Goal: Use online tool/utility: Utilize a website feature to perform a specific function

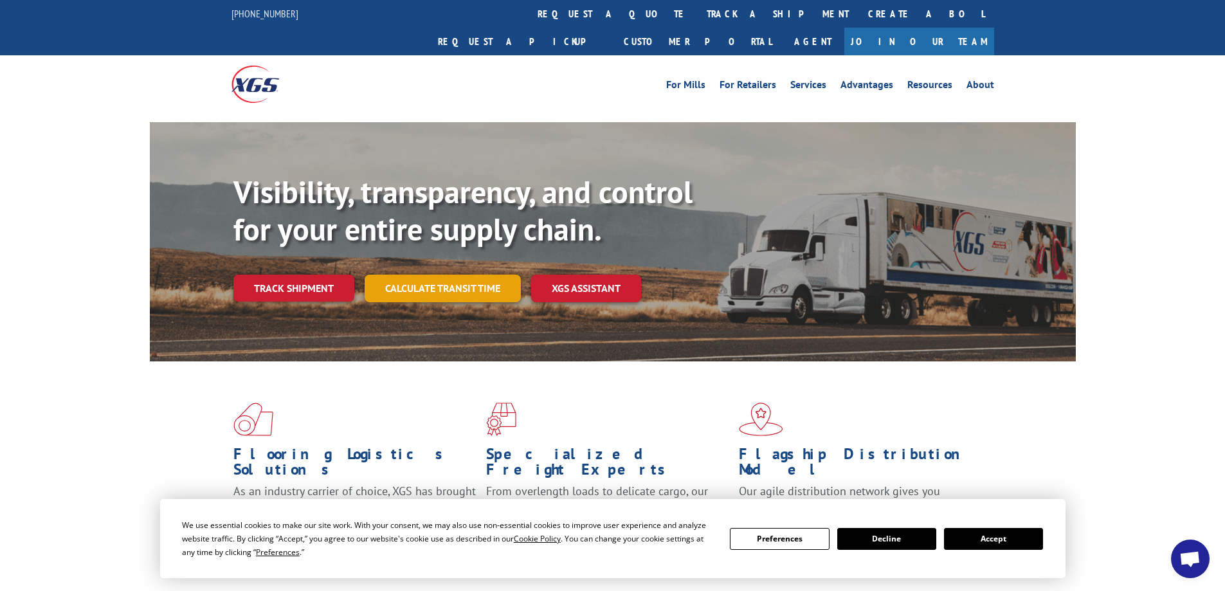
click at [415, 275] on link "Calculate transit time" at bounding box center [443, 289] width 156 height 28
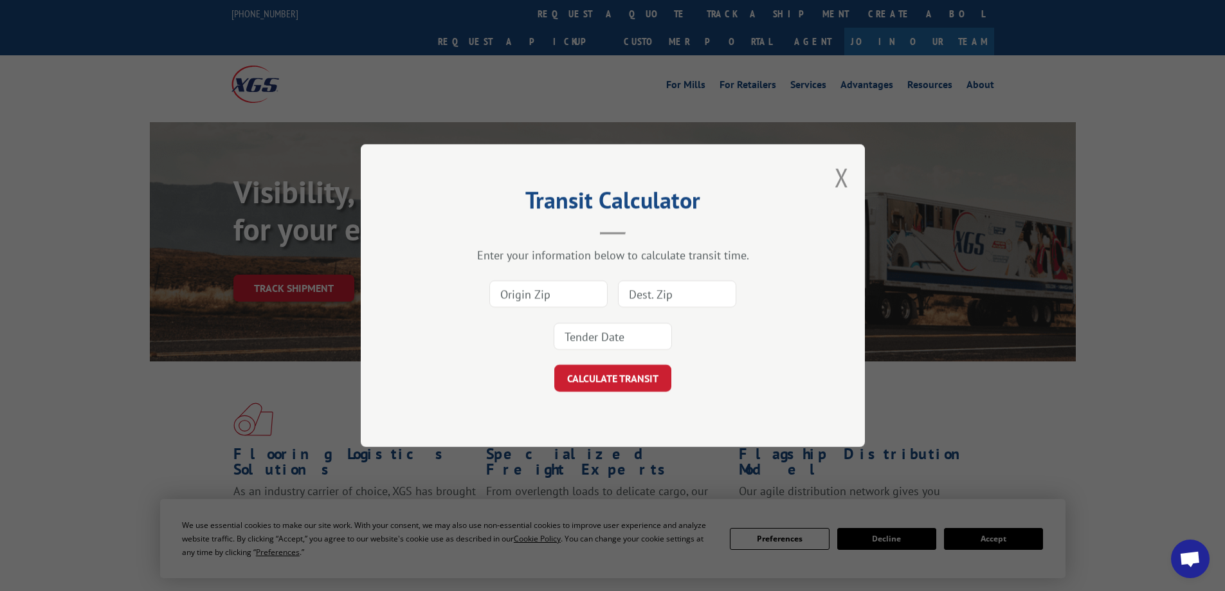
drag, startPoint x: 561, startPoint y: 289, endPoint x: 602, endPoint y: 307, distance: 44.7
click at [560, 289] on input at bounding box center [549, 293] width 118 height 27
type input "30103"
drag, startPoint x: 648, startPoint y: 300, endPoint x: 713, endPoint y: 301, distance: 64.3
click at [648, 300] on input at bounding box center [677, 293] width 118 height 27
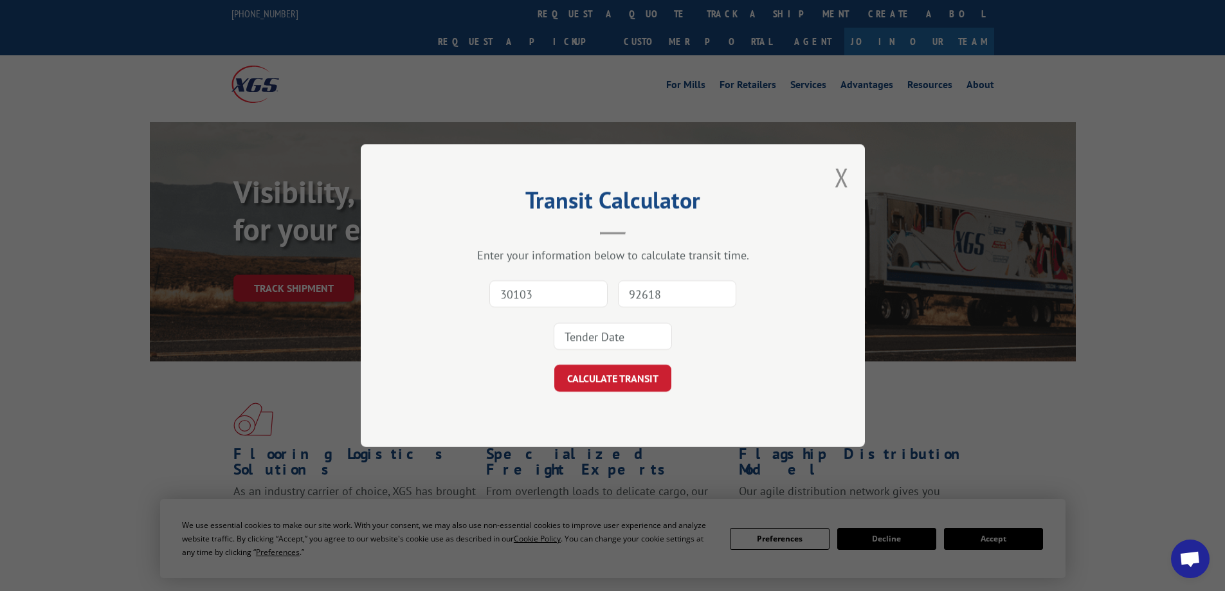
type input "92618"
click at [621, 336] on input at bounding box center [613, 336] width 118 height 27
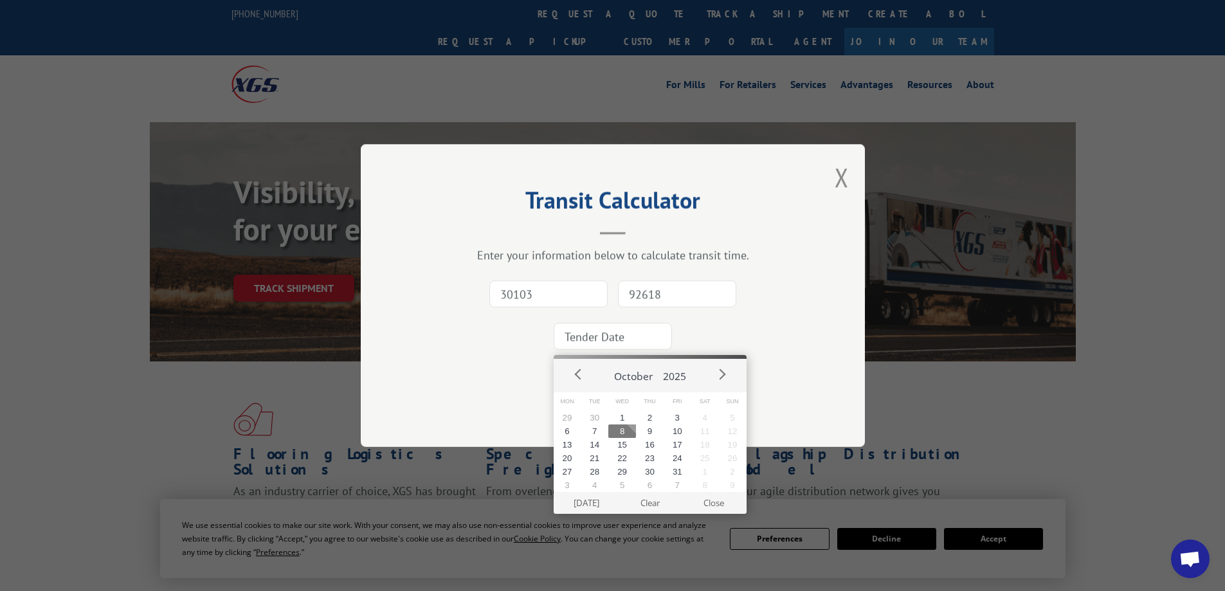
click at [624, 430] on button "8" at bounding box center [623, 432] width 28 height 14
type input "[DATE]"
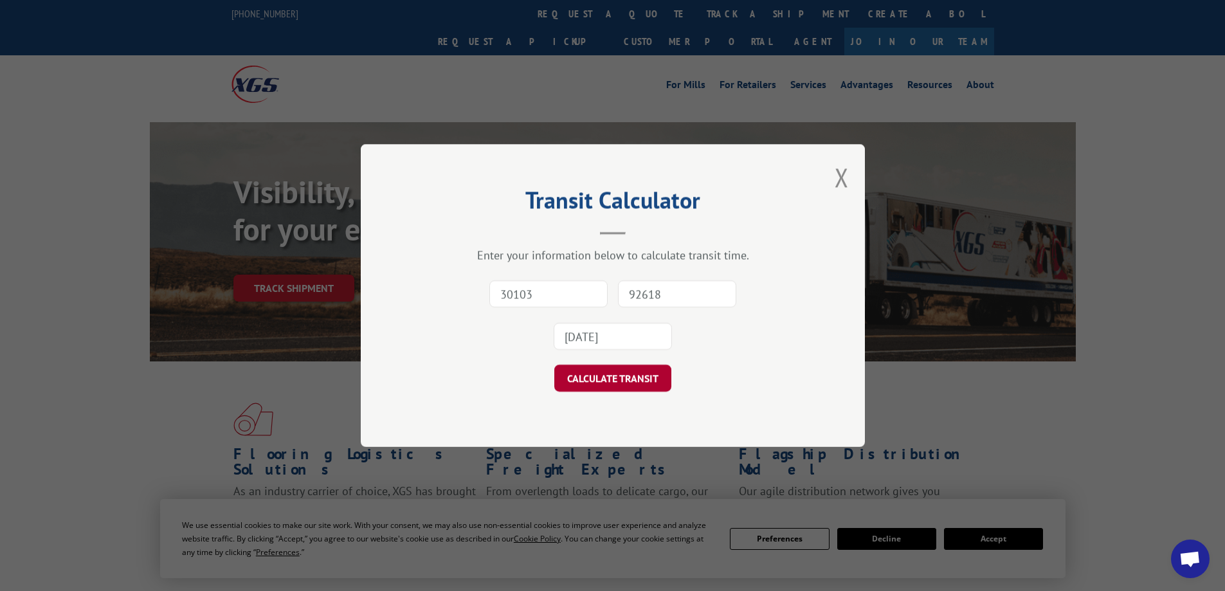
click at [605, 388] on button "CALCULATE TRANSIT" at bounding box center [612, 378] width 117 height 27
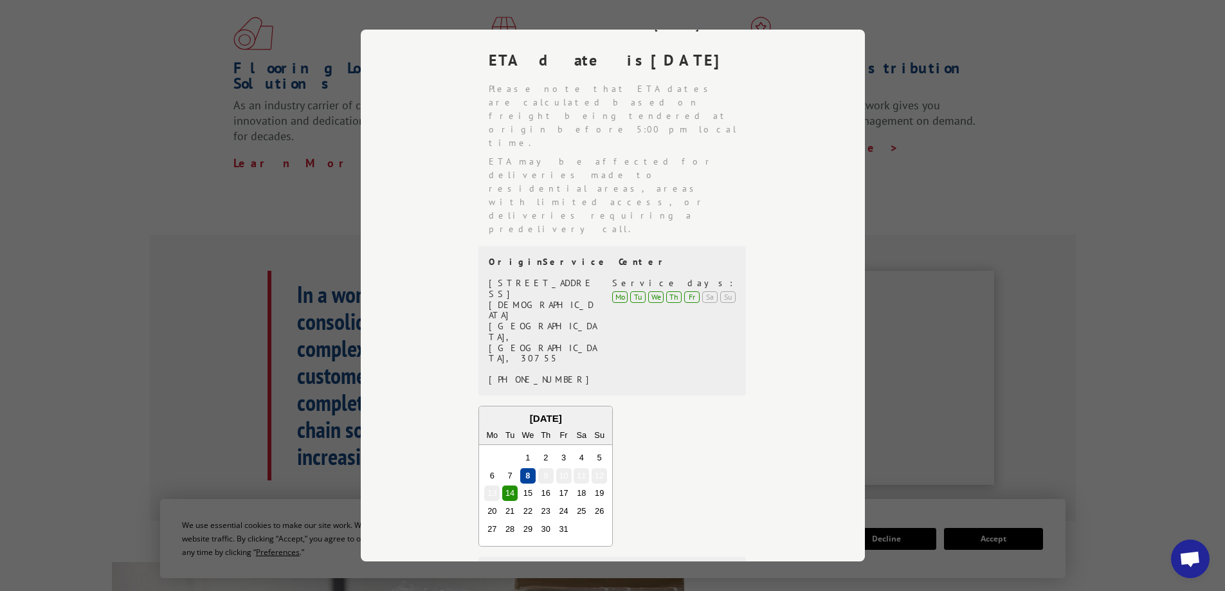
scroll to position [292, 0]
